Goal: Task Accomplishment & Management: Use online tool/utility

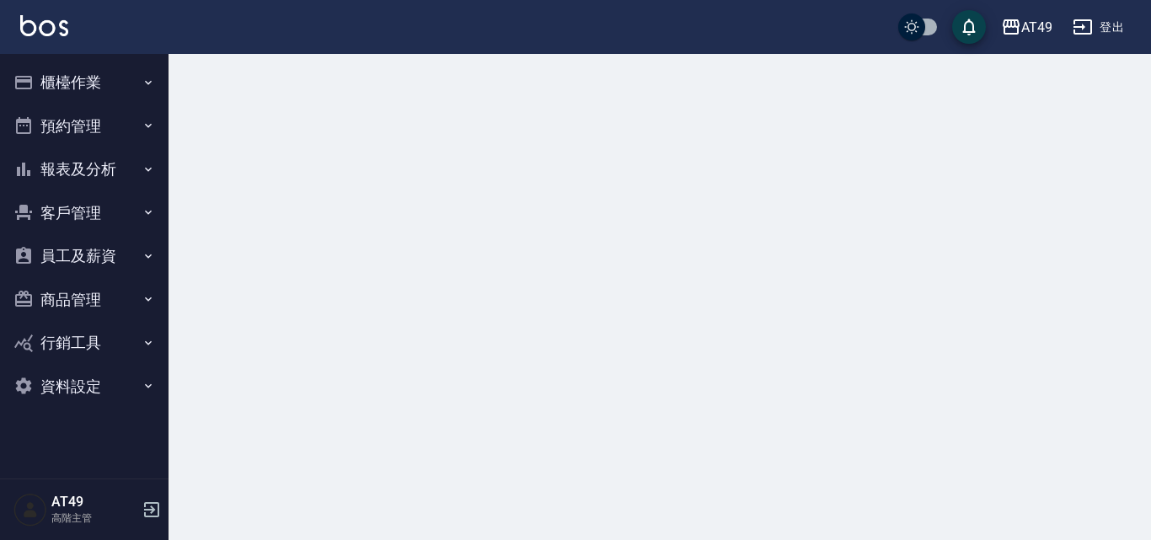
click at [48, 87] on button "櫃檯作業" at bounding box center [84, 83] width 155 height 44
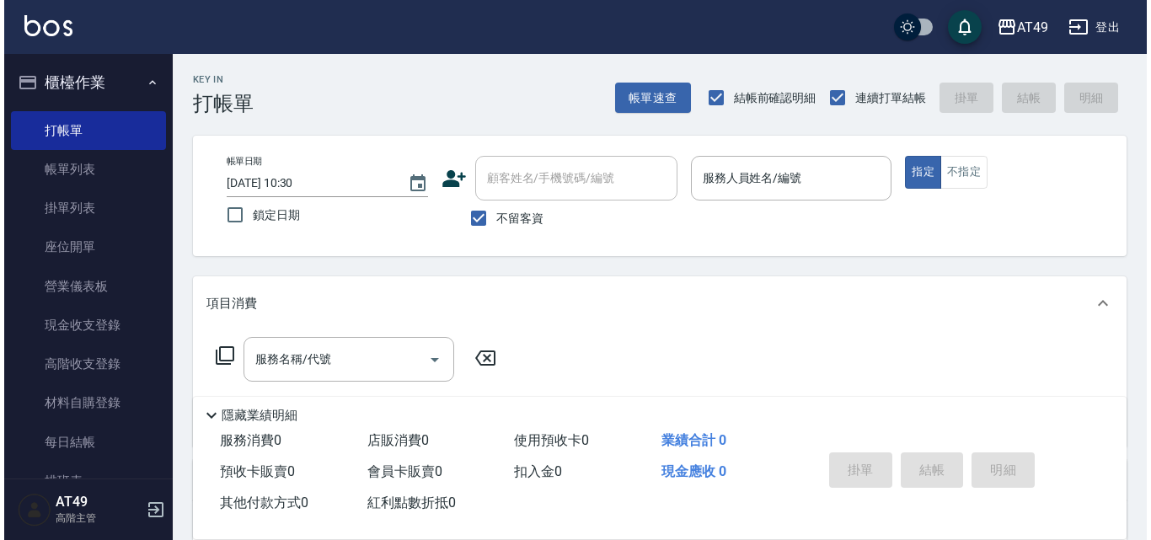
scroll to position [431, 0]
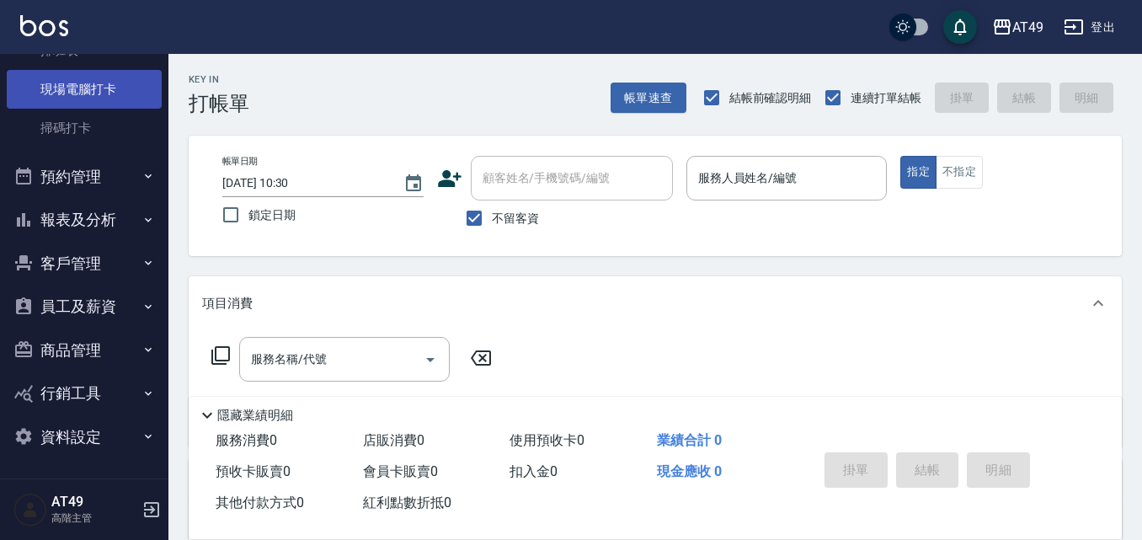
click at [89, 82] on link "現場電腦打卡" at bounding box center [84, 89] width 155 height 39
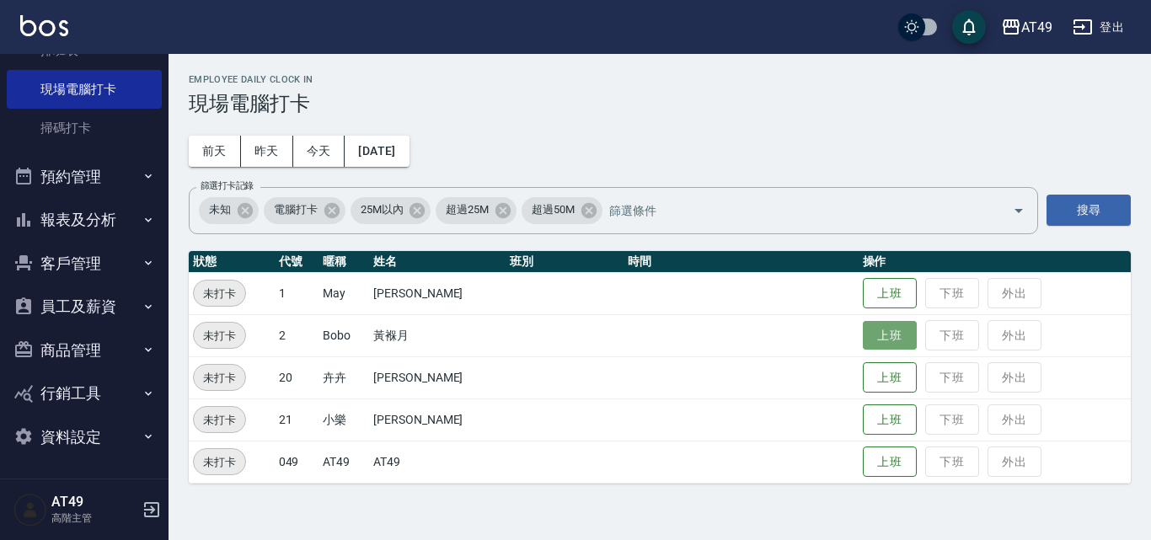
click at [879, 339] on button "上班" at bounding box center [890, 335] width 54 height 29
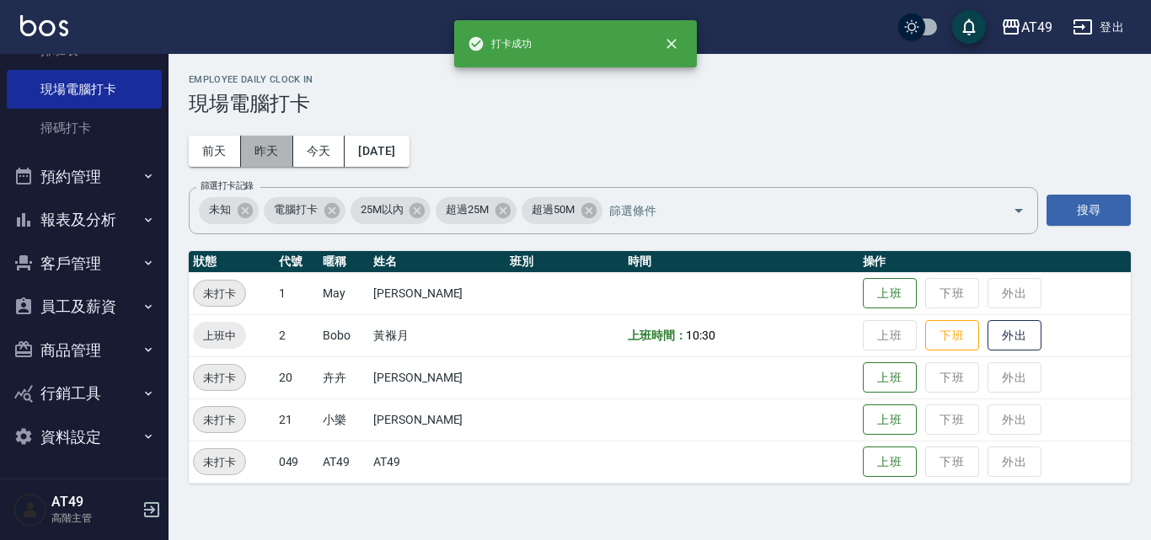
click at [268, 147] on button "昨天" at bounding box center [267, 151] width 52 height 31
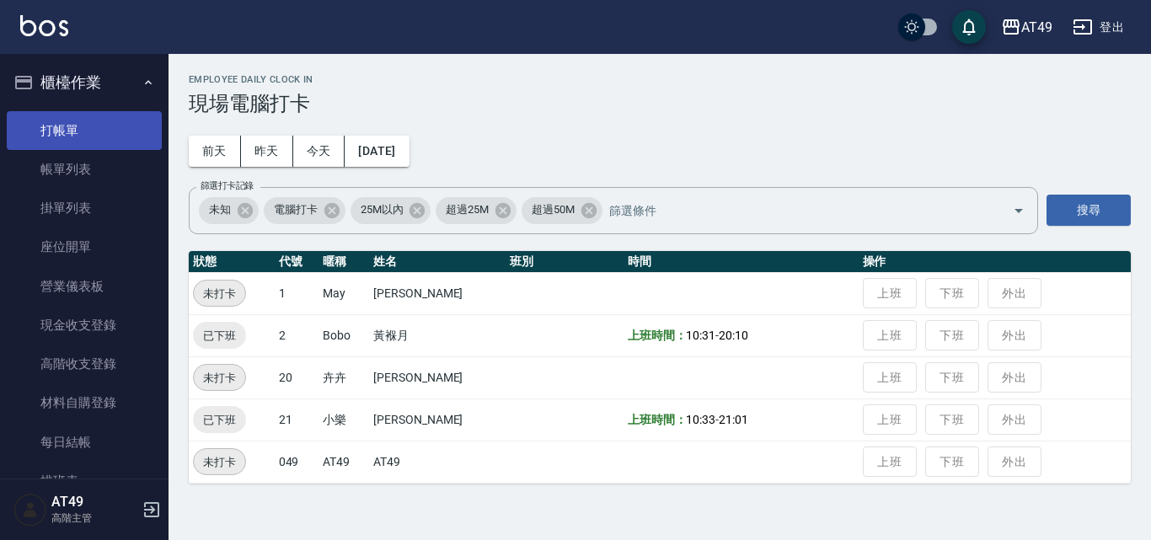
click at [64, 137] on link "打帳單" at bounding box center [84, 130] width 155 height 39
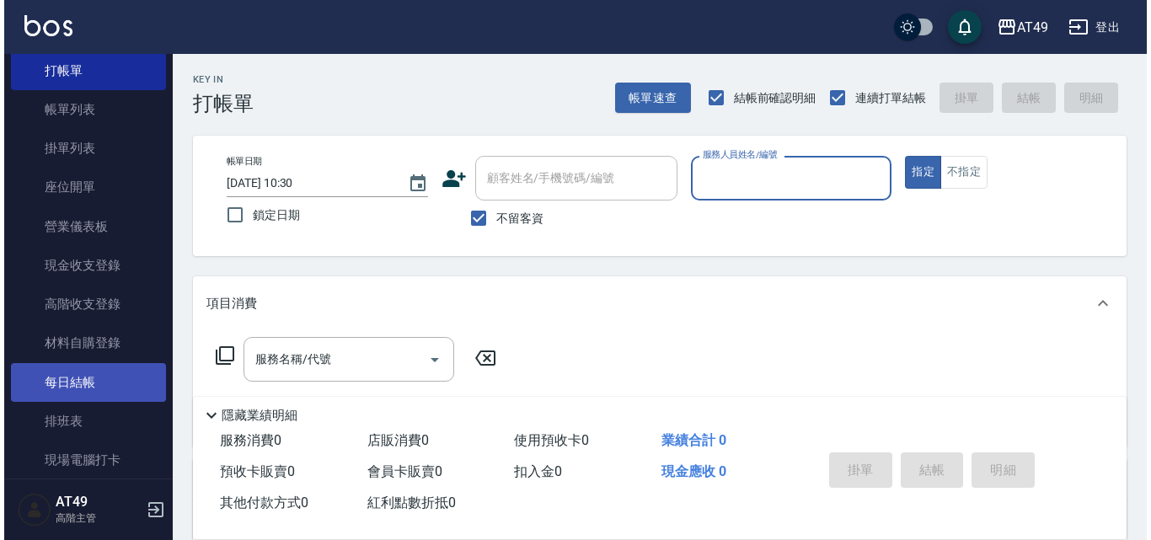
scroll to position [84, 0]
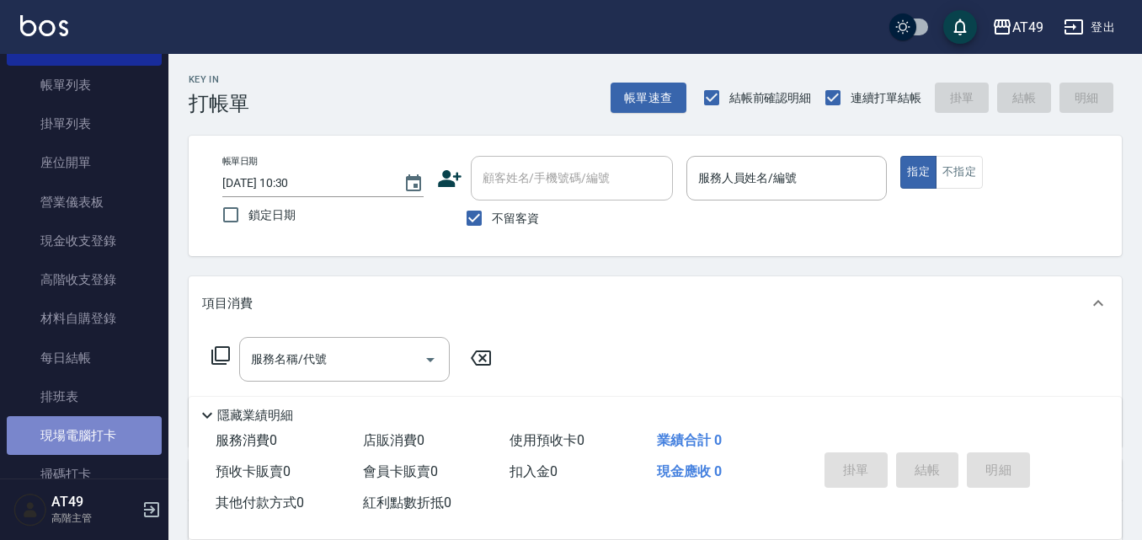
click at [95, 420] on link "現場電腦打卡" at bounding box center [84, 435] width 155 height 39
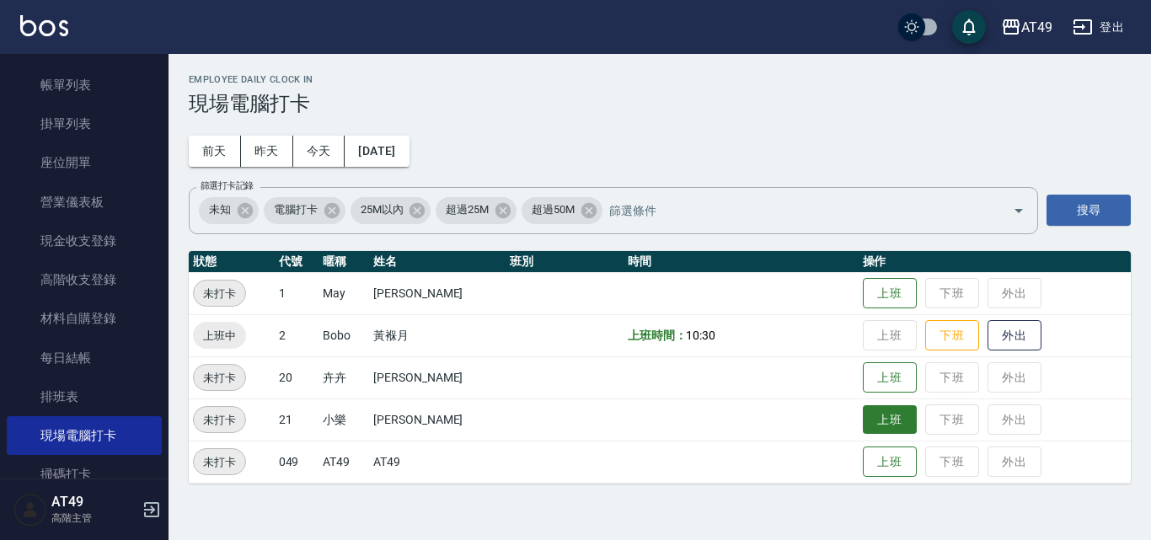
click at [887, 415] on button "上班" at bounding box center [890, 419] width 54 height 29
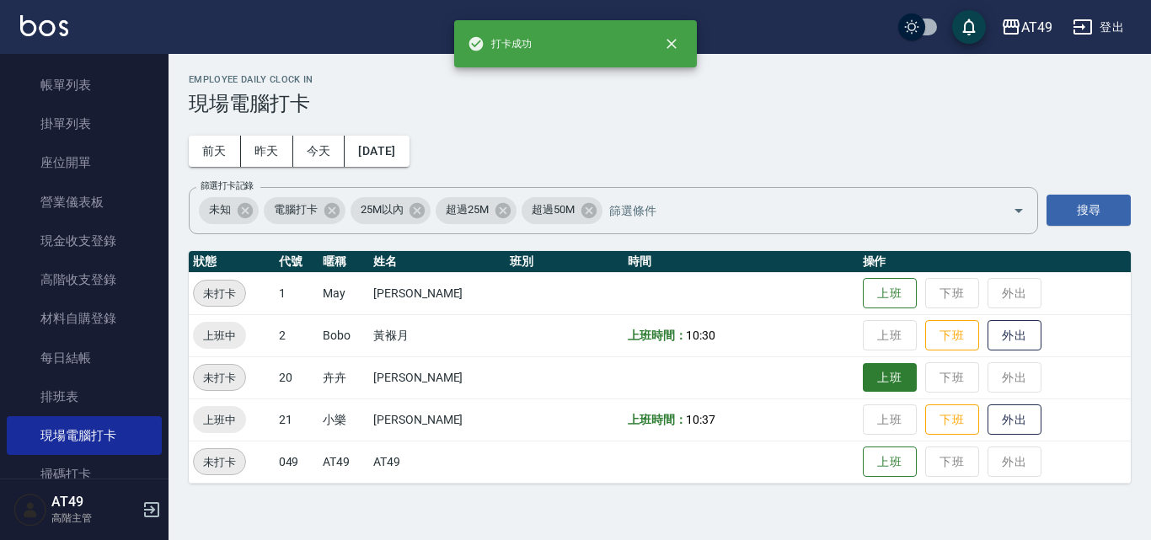
click at [880, 383] on button "上班" at bounding box center [890, 377] width 54 height 29
